Goal: Transaction & Acquisition: Purchase product/service

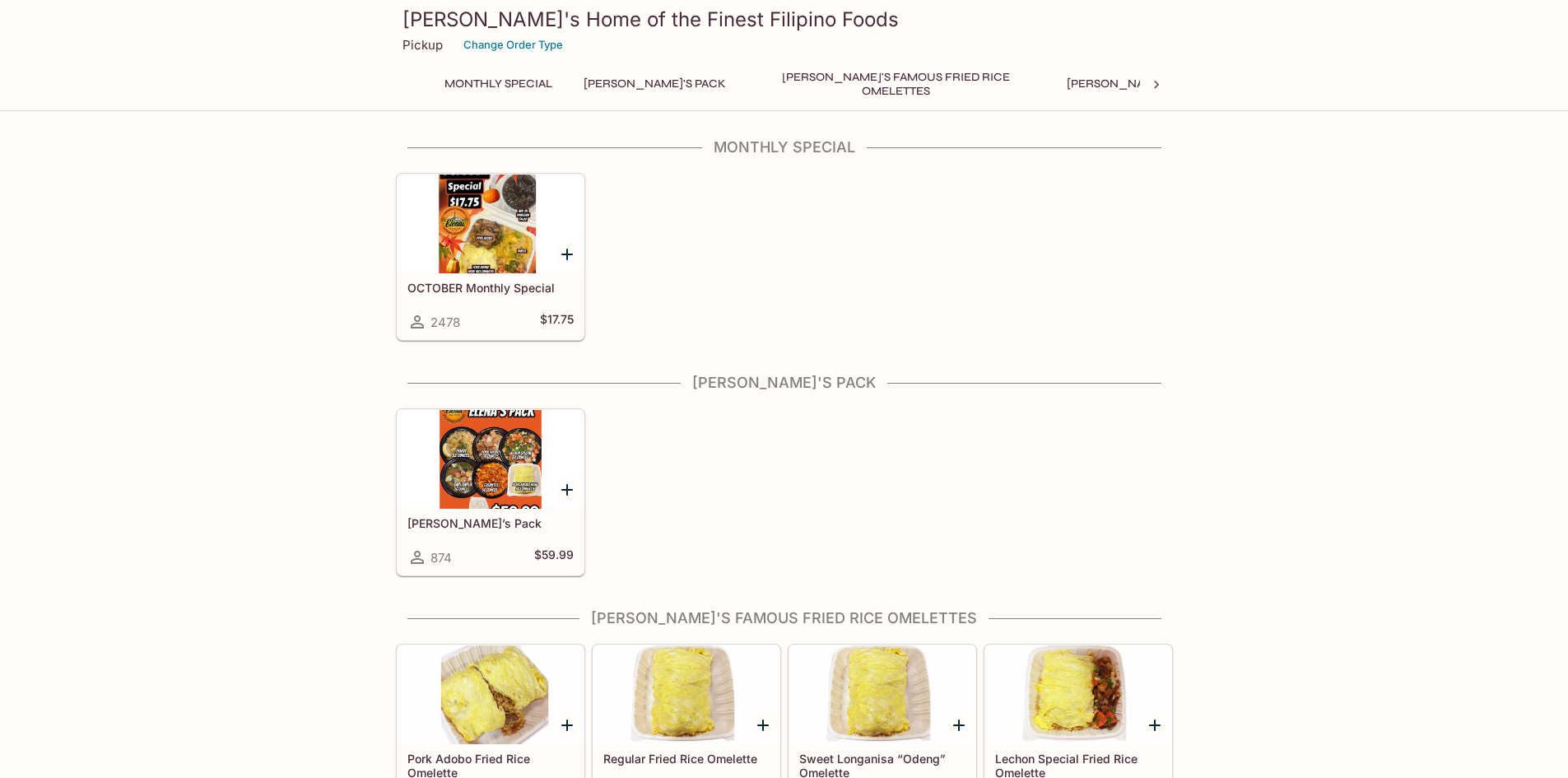
click at [505, 461] on div at bounding box center [490, 458] width 186 height 98
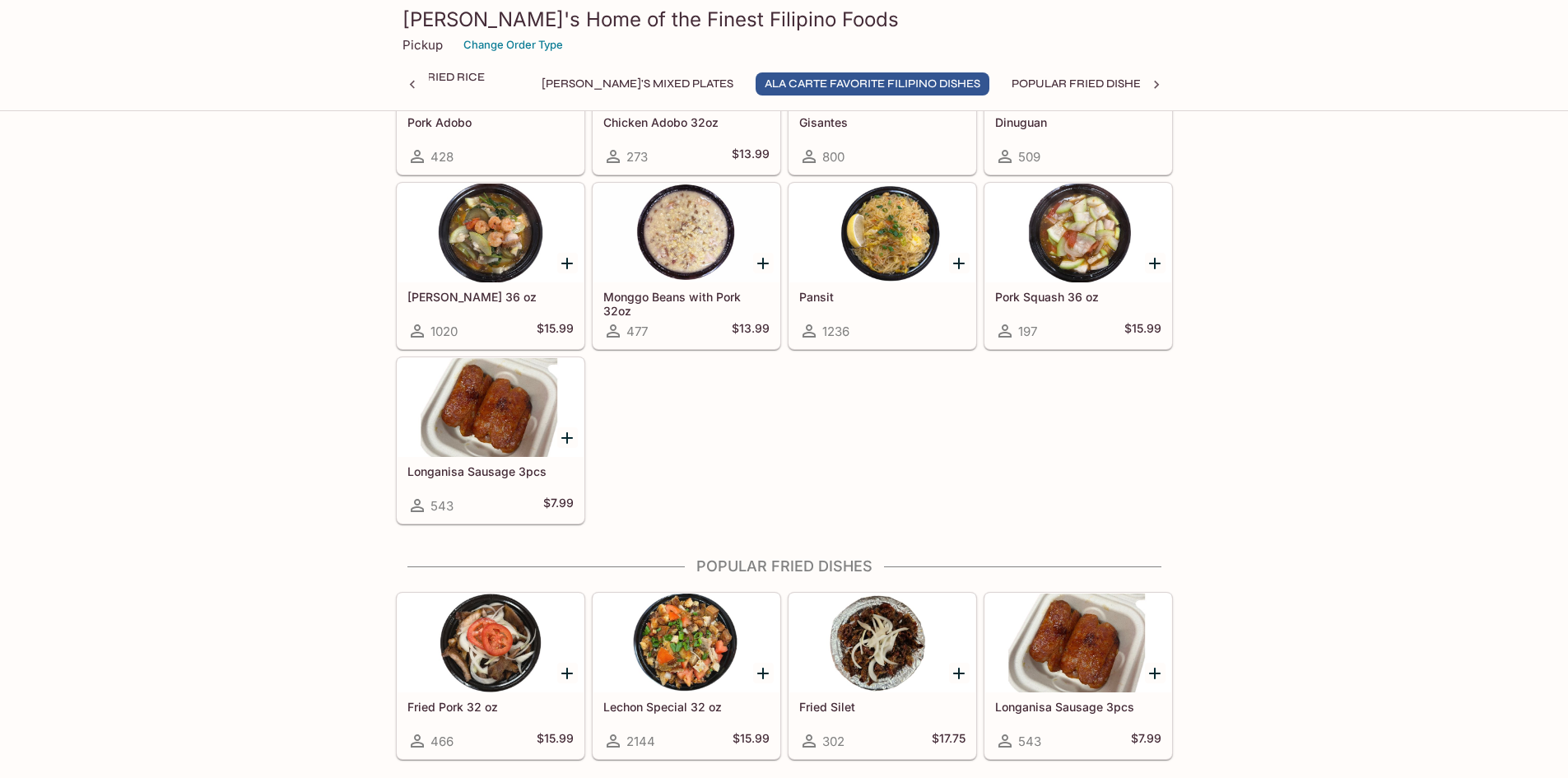
scroll to position [1234, 0]
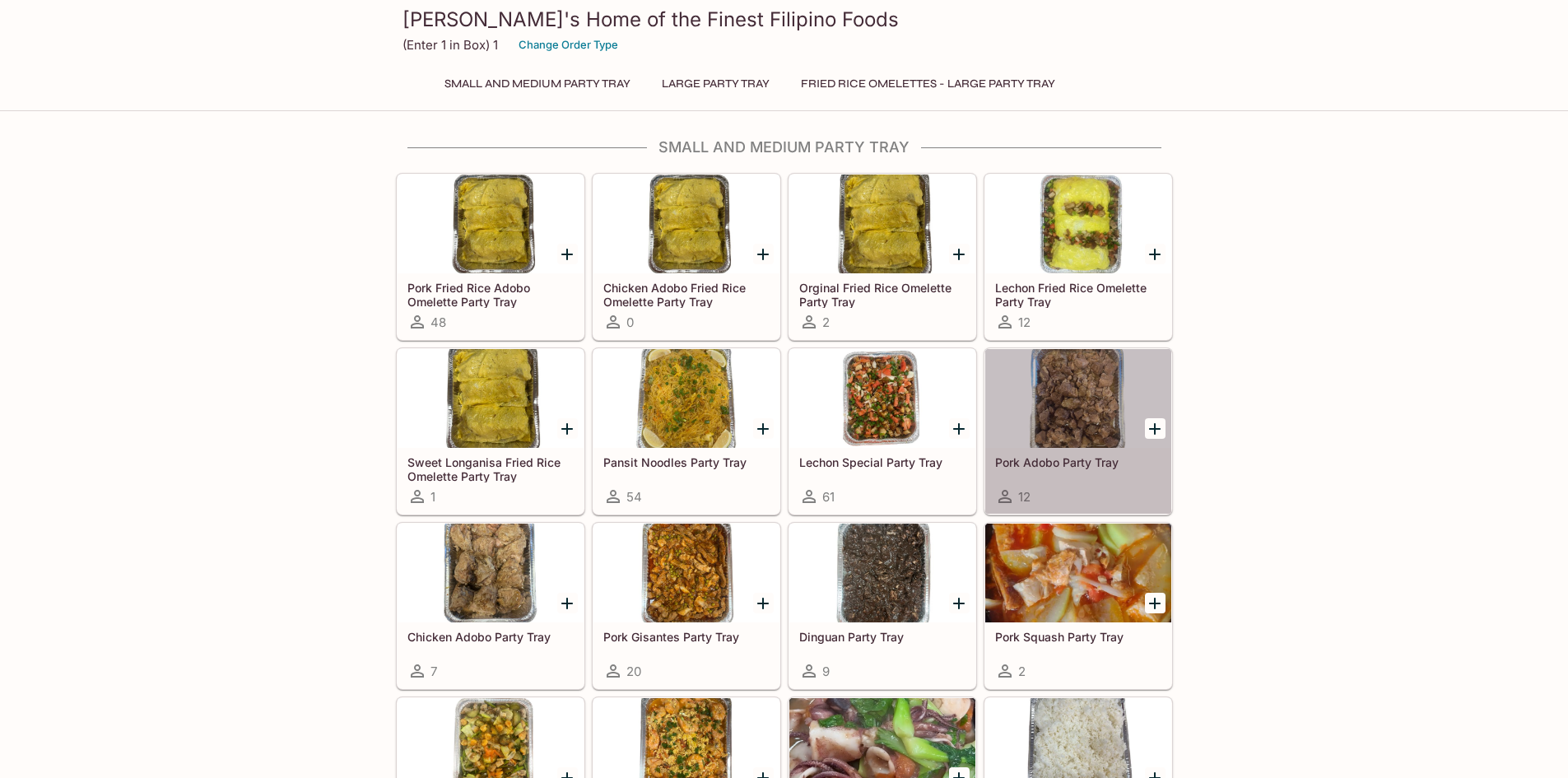
click at [1047, 402] on div at bounding box center [1078, 397] width 186 height 98
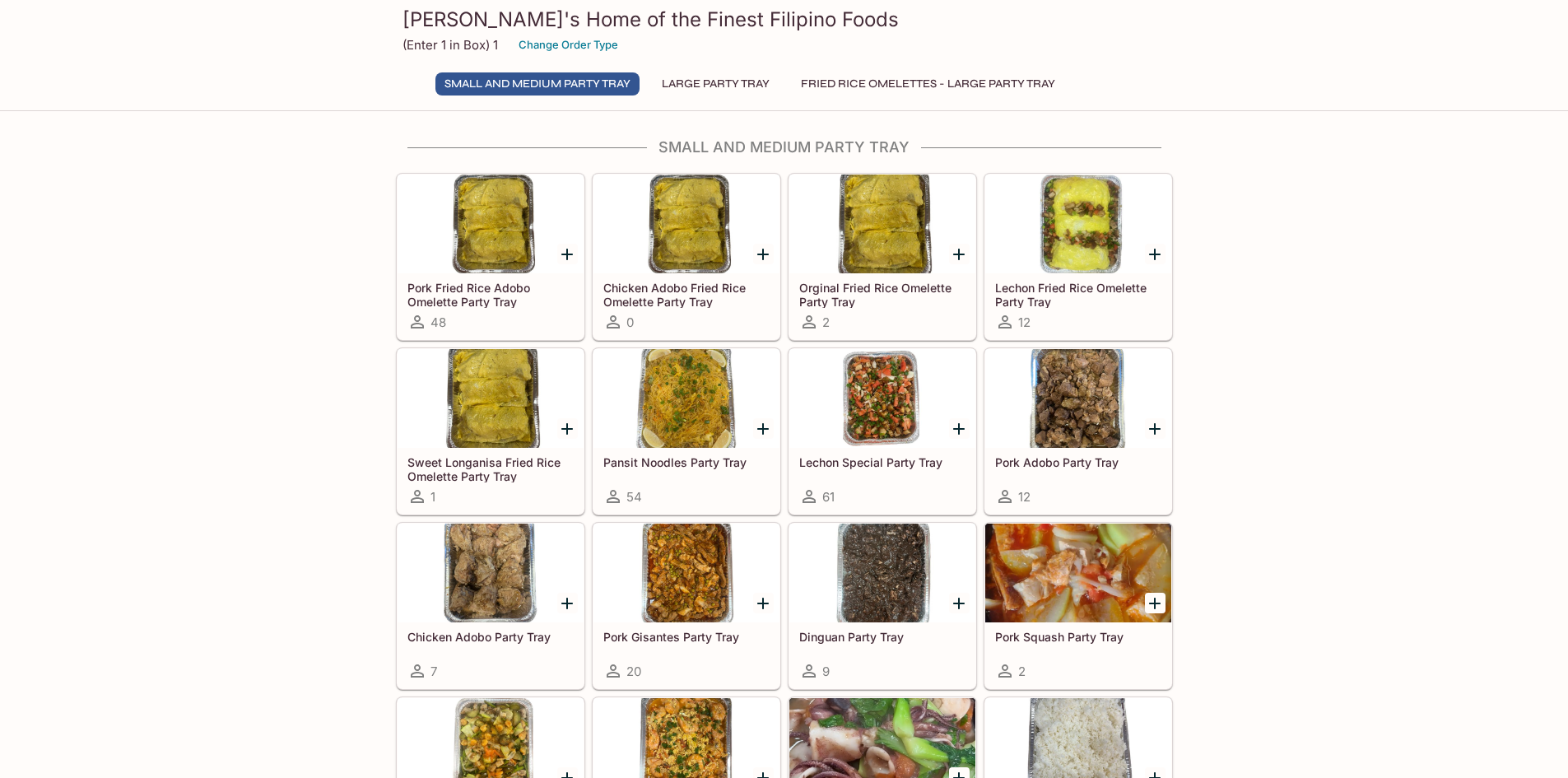
click at [875, 365] on div at bounding box center [882, 397] width 186 height 98
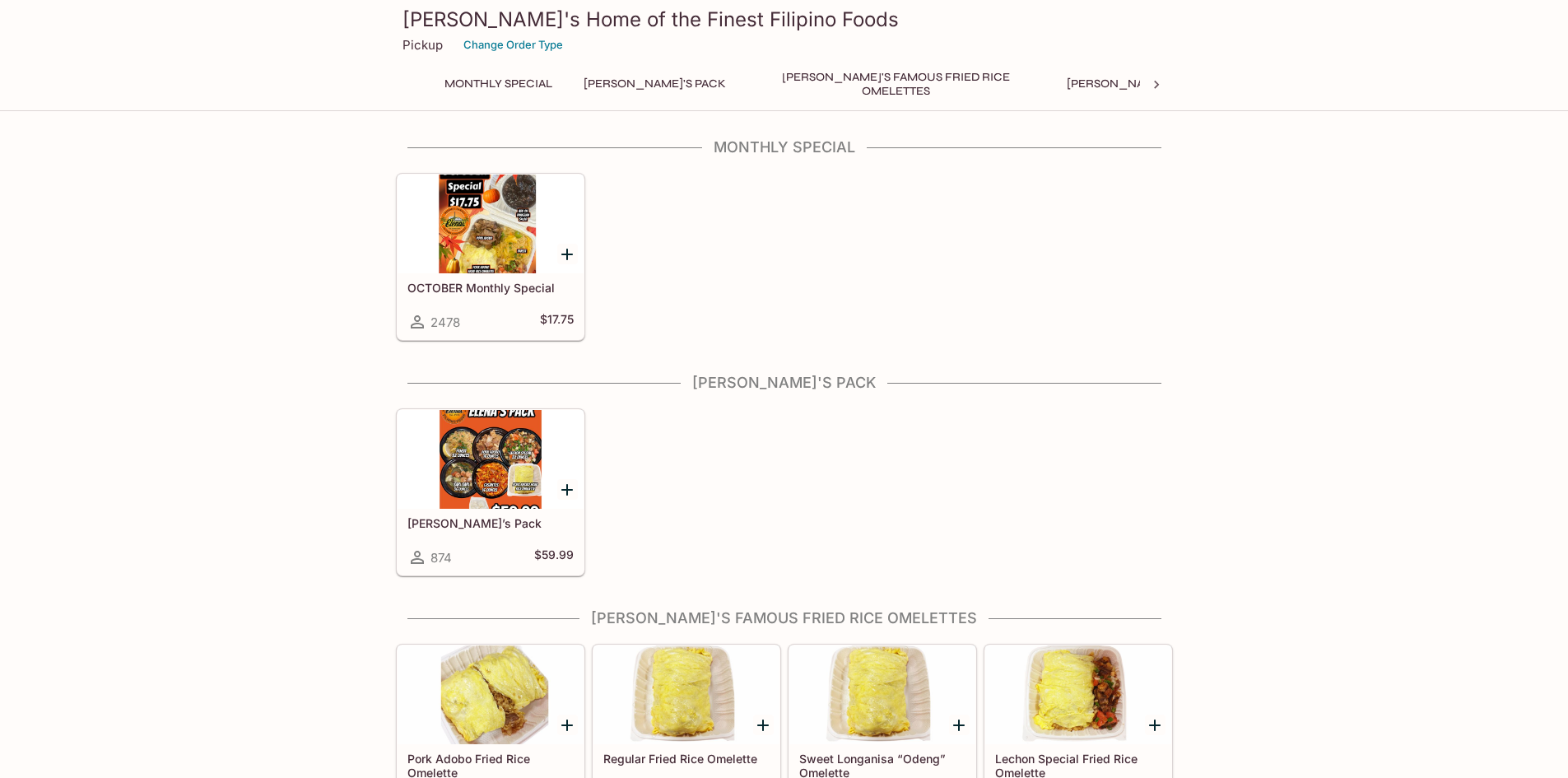
click at [511, 248] on div at bounding box center [490, 223] width 186 height 98
